Goal: Task Accomplishment & Management: Use online tool/utility

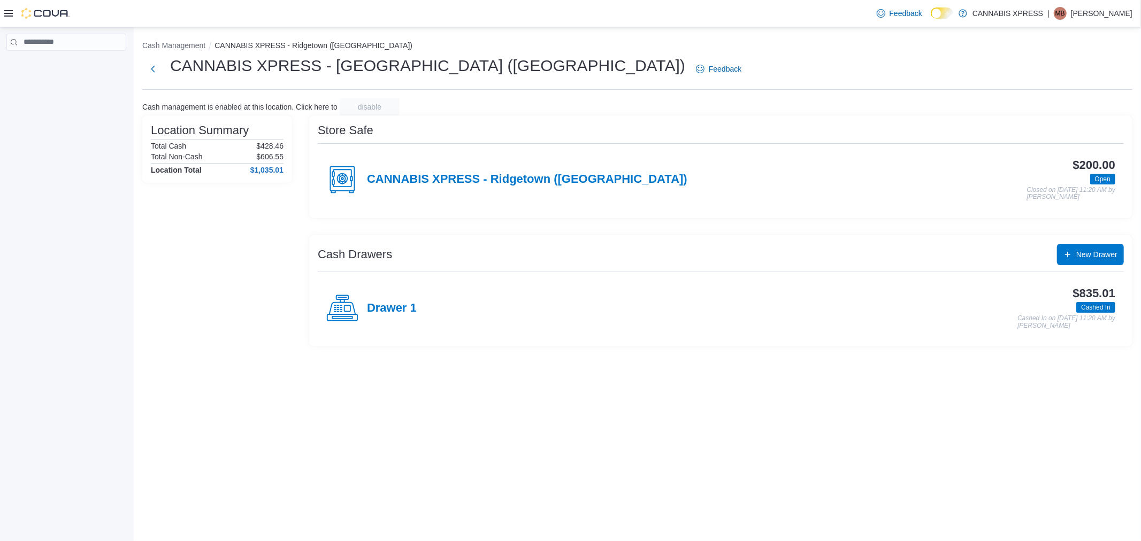
click at [386, 317] on div "Drawer 1" at bounding box center [371, 309] width 90 height 32
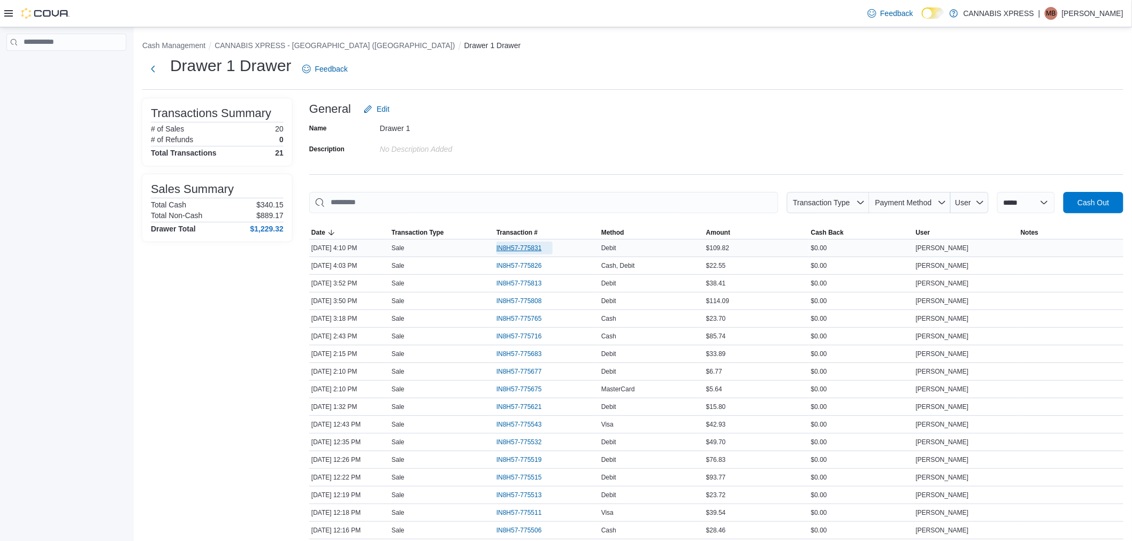
click at [505, 251] on span "IN8H57-775831" at bounding box center [518, 248] width 45 height 9
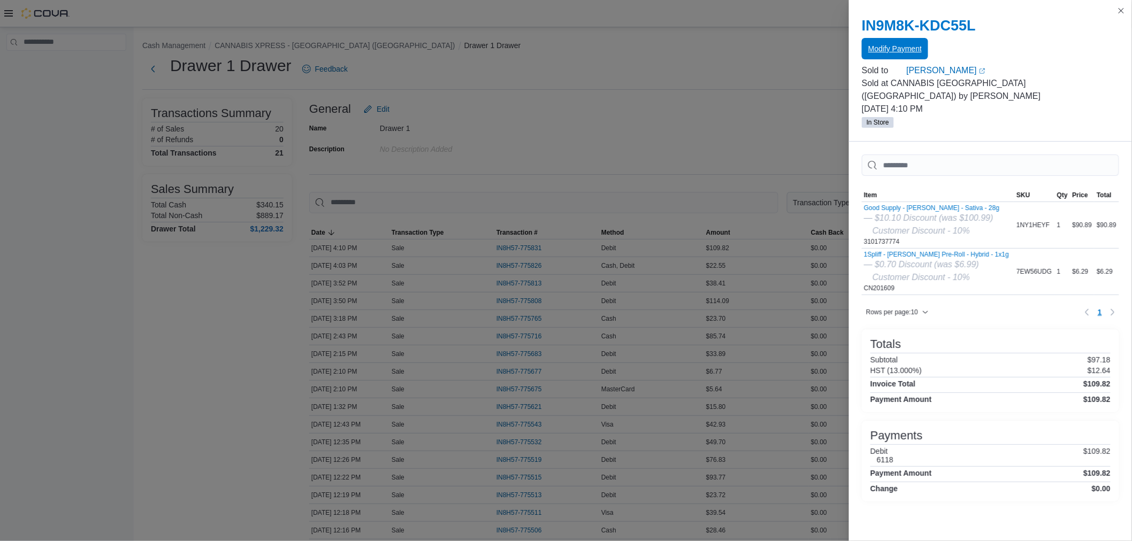
click at [896, 41] on span "Modify Payment" at bounding box center [894, 48] width 53 height 21
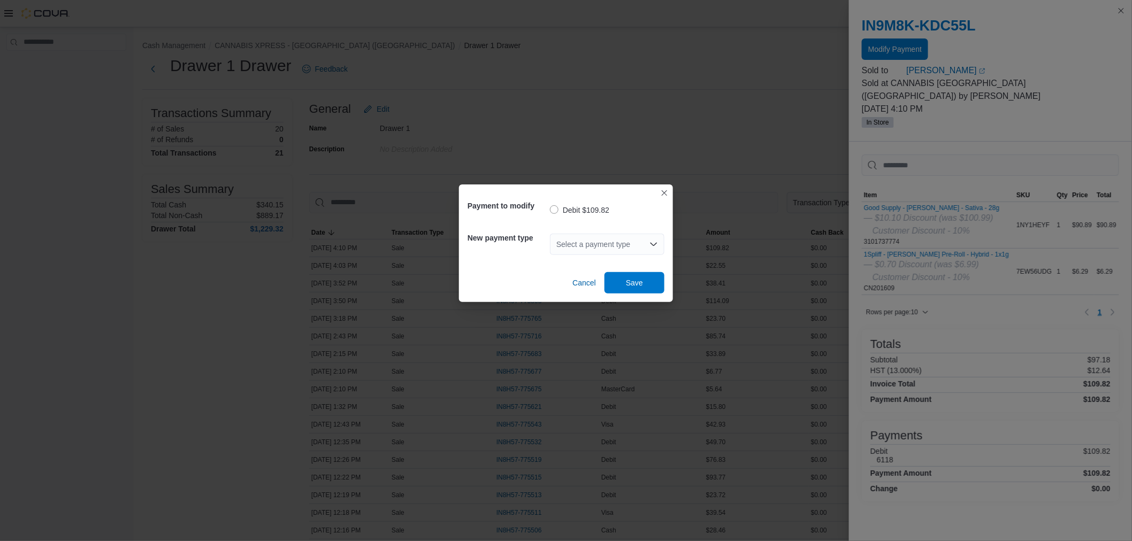
click at [591, 247] on div "Select a payment type" at bounding box center [607, 244] width 114 height 21
type input "*"
click at [595, 263] on span "V isa" at bounding box center [613, 262] width 89 height 11
click at [627, 283] on span "Save" at bounding box center [634, 282] width 17 height 11
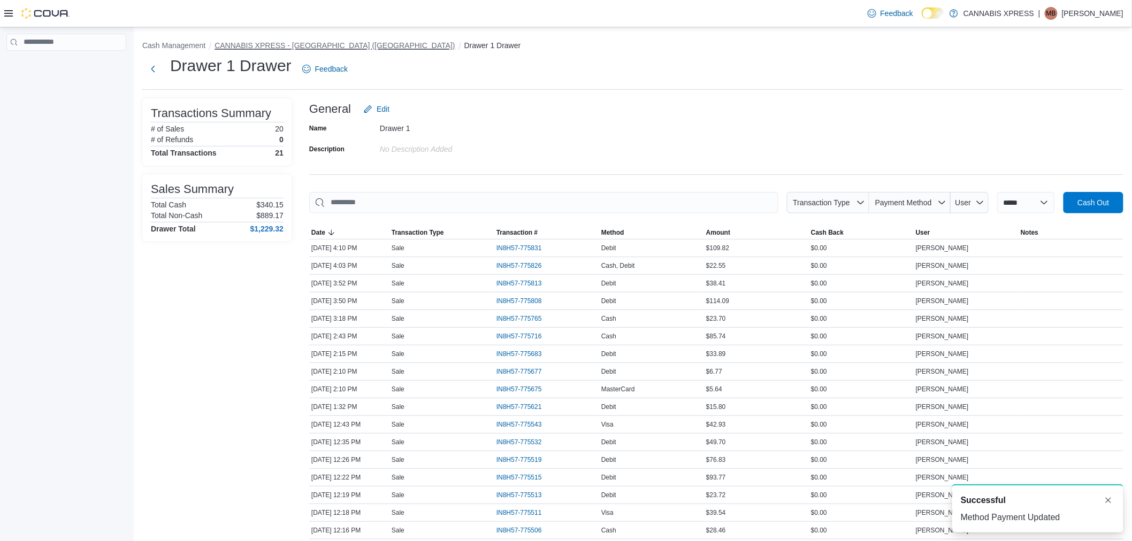
click at [342, 45] on button "CANNABIS XPRESS - [GEOGRAPHIC_DATA] ([GEOGRAPHIC_DATA])" at bounding box center [334, 45] width 240 height 9
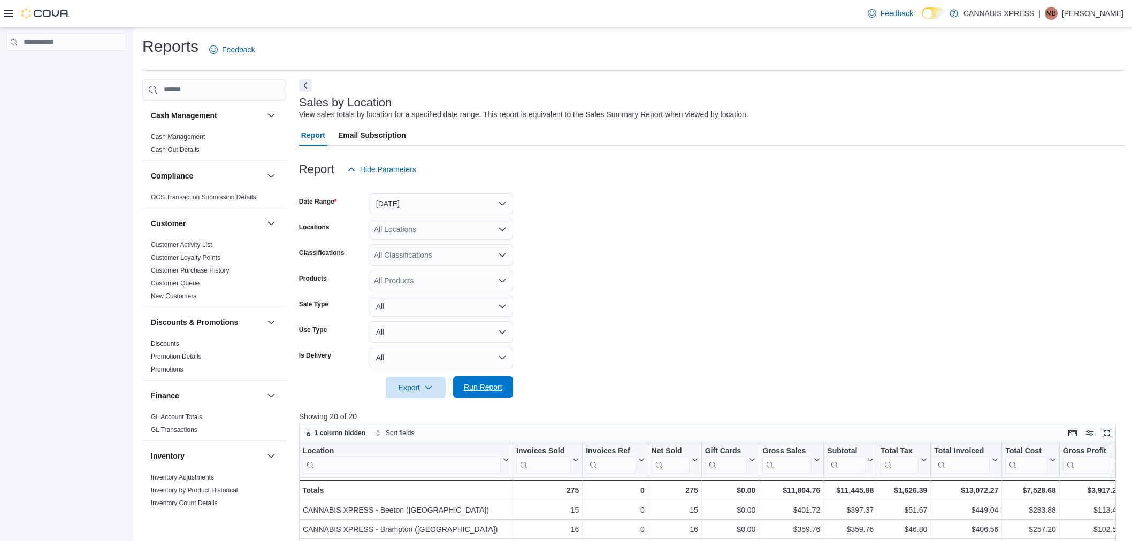
scroll to position [324, 0]
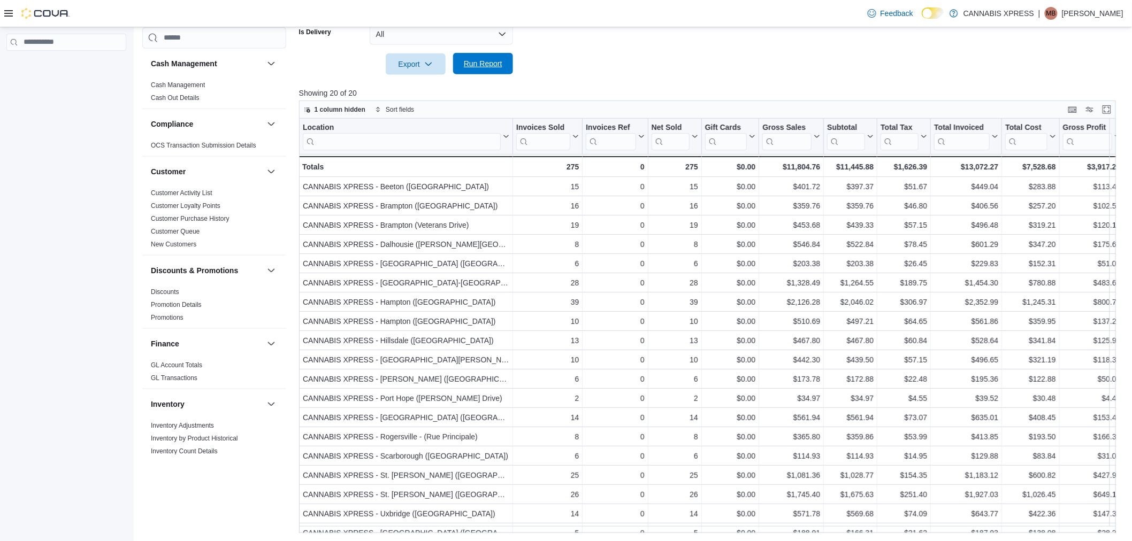
click at [482, 65] on span "Run Report" at bounding box center [483, 63] width 39 height 11
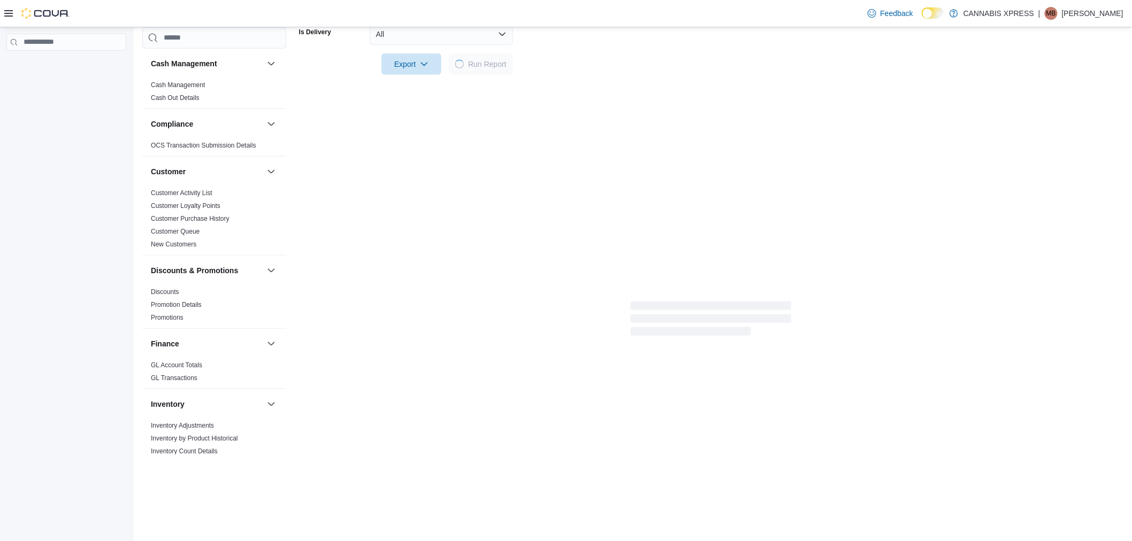
scroll to position [594, 0]
